Goal: Find specific fact: Find contact information

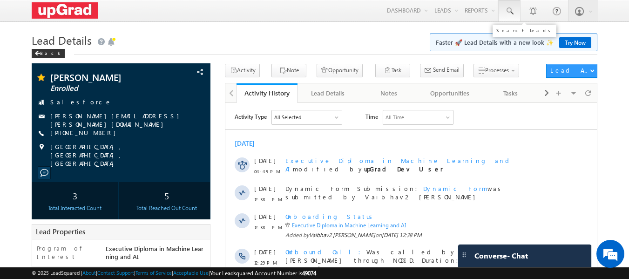
click at [510, 11] on span at bounding box center [509, 11] width 9 height 9
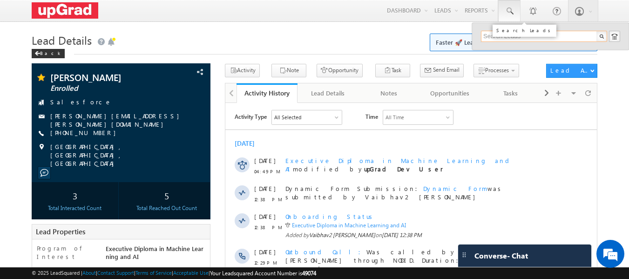
paste input "sagarbhat0014@gmail.com"
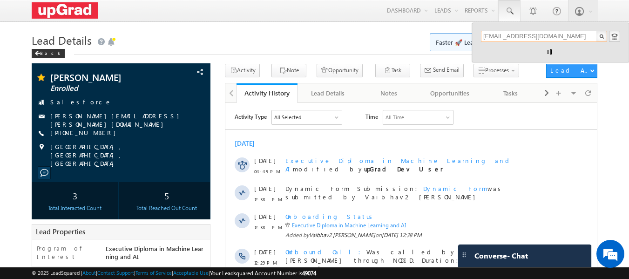
click at [565, 34] on input "sagarbhat0014@gmail.com" at bounding box center [544, 36] width 126 height 11
drag, startPoint x: 562, startPoint y: 35, endPoint x: 482, endPoint y: 37, distance: 80.1
click at [482, 37] on input "sagarbhat0014@gmail.com" at bounding box center [544, 36] width 126 height 11
type input "sagarbhat0014@gmail.com"
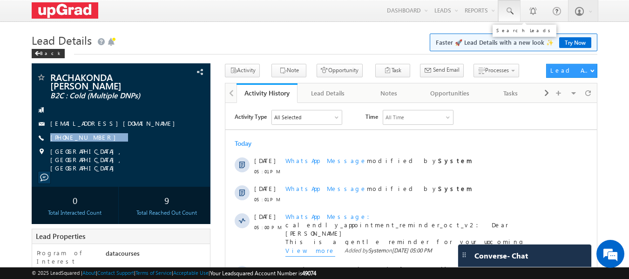
click at [506, 12] on span at bounding box center [509, 11] width 9 height 9
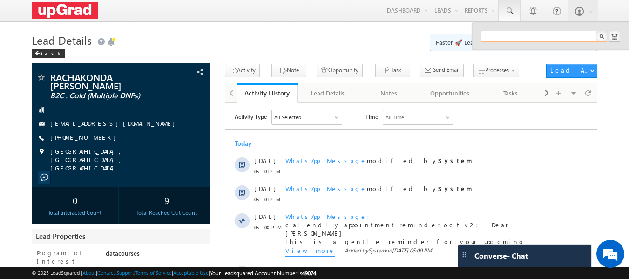
paste input "sagarbhat0014@gmail.com"
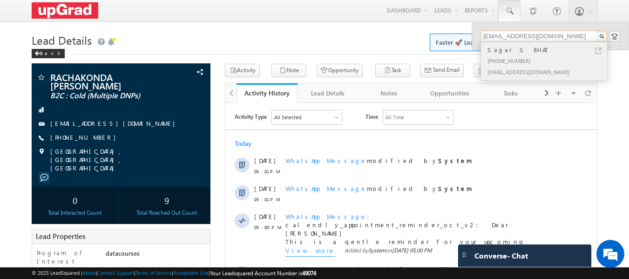
type input "sagarbhat0014@gmail.com"
click at [510, 59] on div "+91-8884181060" at bounding box center [548, 60] width 125 height 11
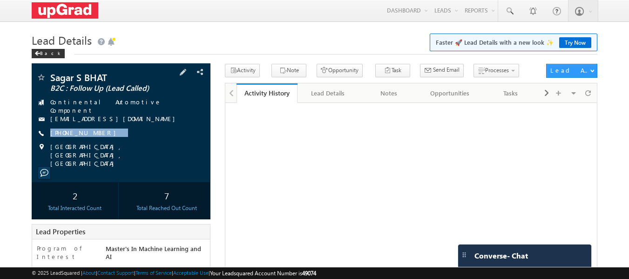
copy div "[PHONE_NUMBER]"
drag, startPoint x: 105, startPoint y: 130, endPoint x: 95, endPoint y: 137, distance: 12.0
click at [95, 137] on div "Sagar S BHAT B2C : Follow Up (Lead Called) Continental Automotive Component sag…" at bounding box center [121, 120] width 170 height 95
